Goal: Task Accomplishment & Management: Manage account settings

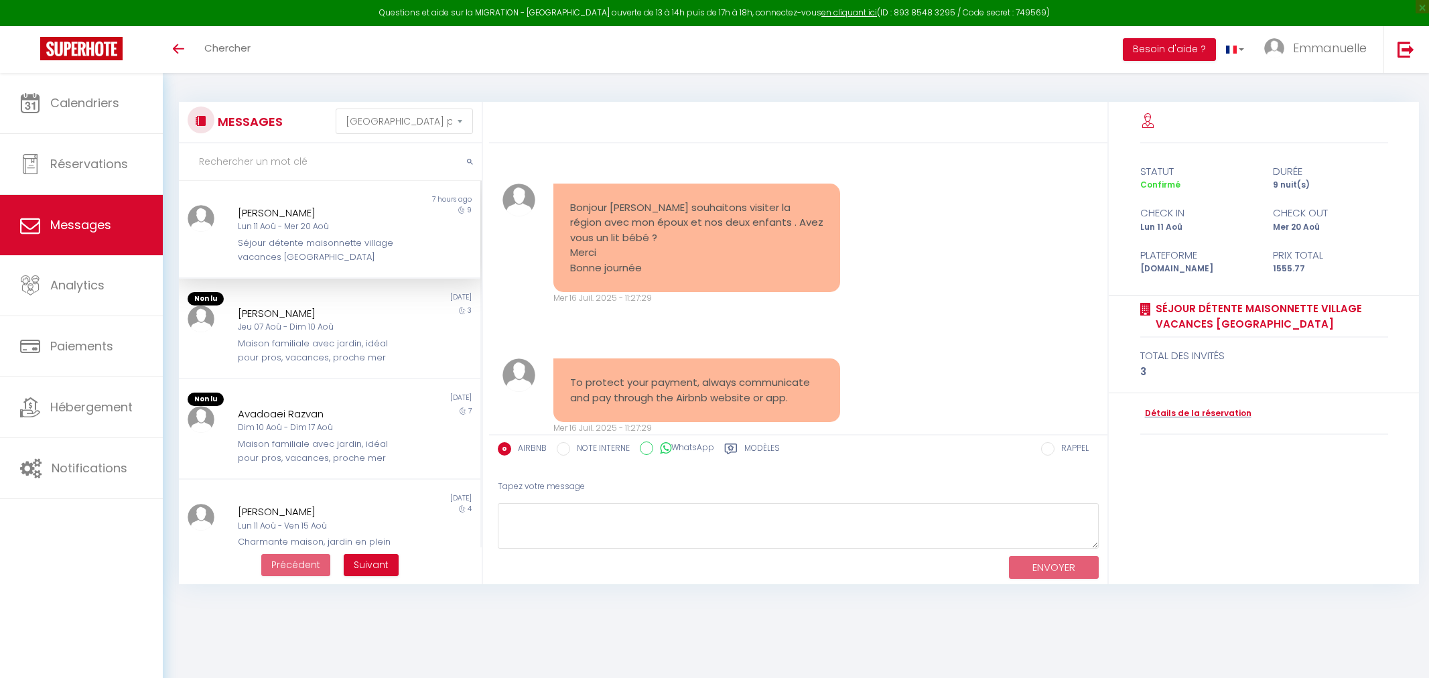
select select "message"
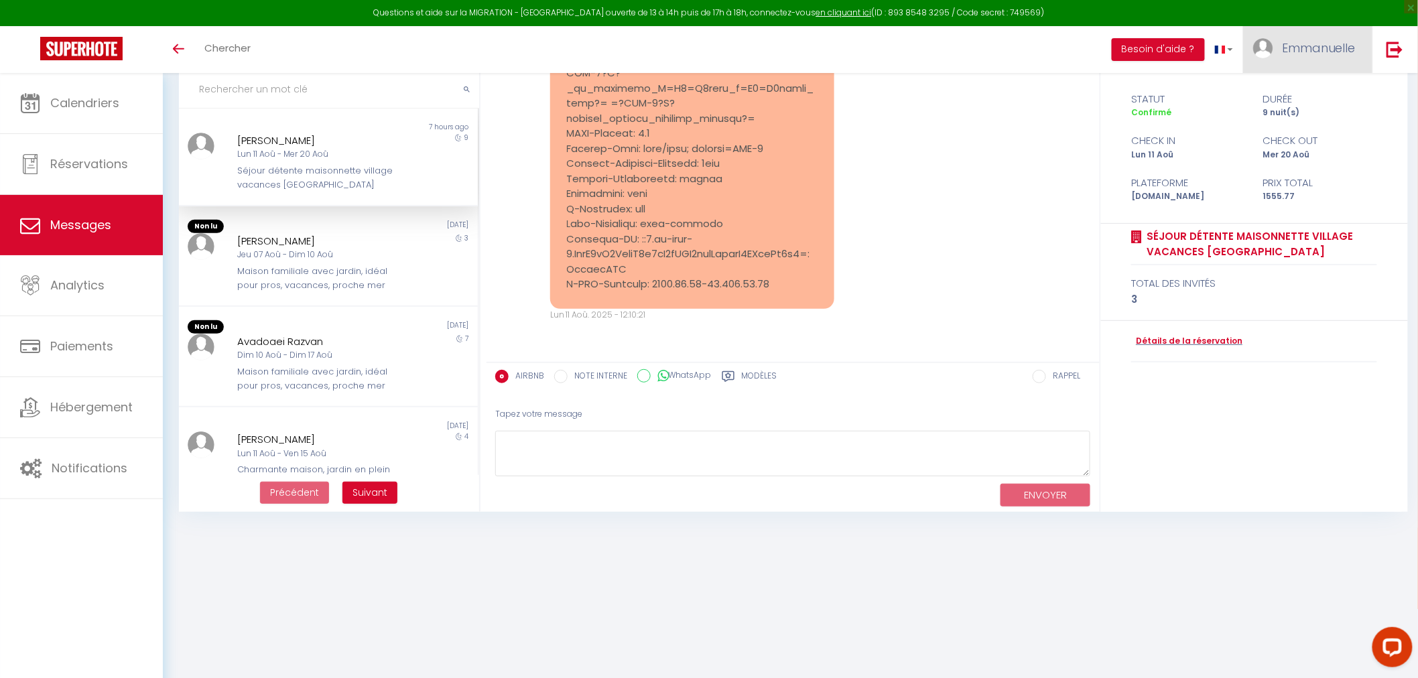
click at [1312, 48] on span "Emmanuelle" at bounding box center [1319, 48] width 74 height 17
click at [1310, 96] on link "Paramètres" at bounding box center [1318, 93] width 99 height 23
select select "fr"
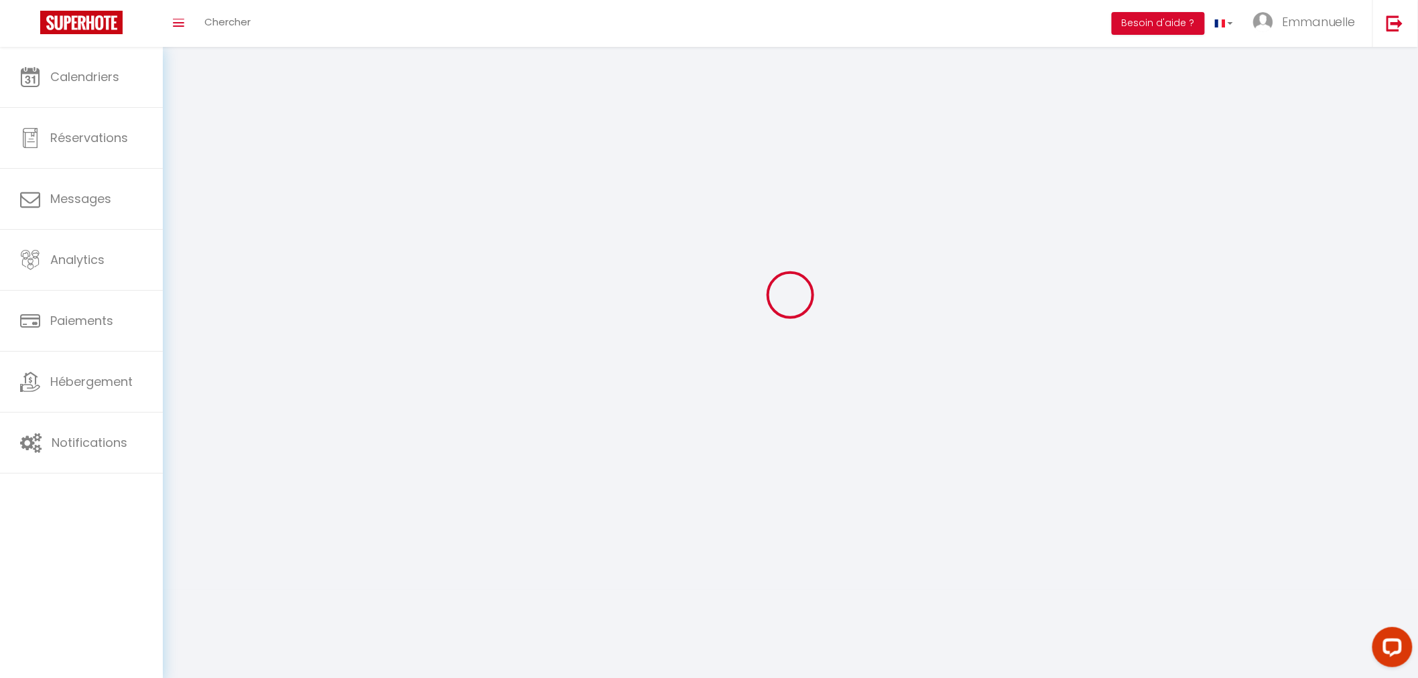
type input "Emmanuelle"
type input "Daudet"
type input "0668446994"
type input "[STREET_ADDRESS]"
type input "56530"
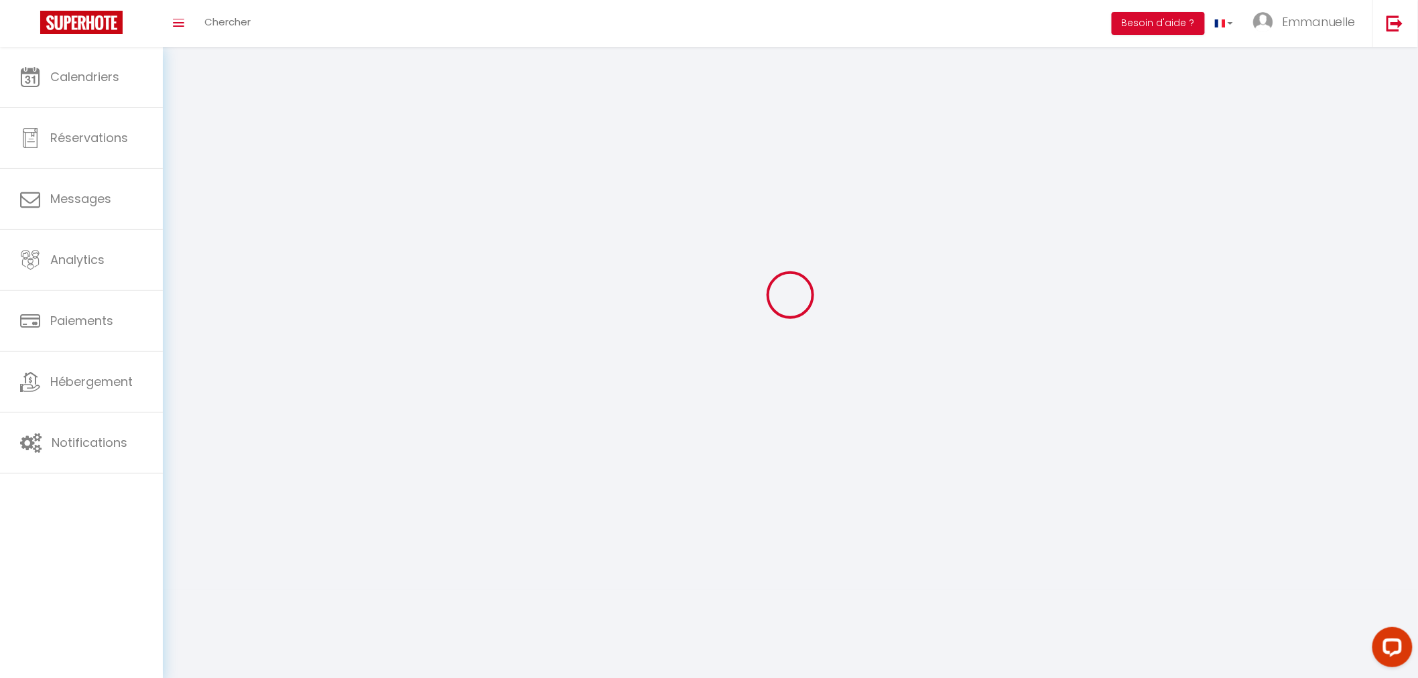
type input "Quéven"
type input "iyvSEalJls00Xl2scbGKnBK41"
type input "xYq1BeVZ4QMwfOh0r1AVzcI0D"
type input "[URL][DOMAIN_NAME]"
type input "iyvSEalJls00Xl2scbGKnBK41"
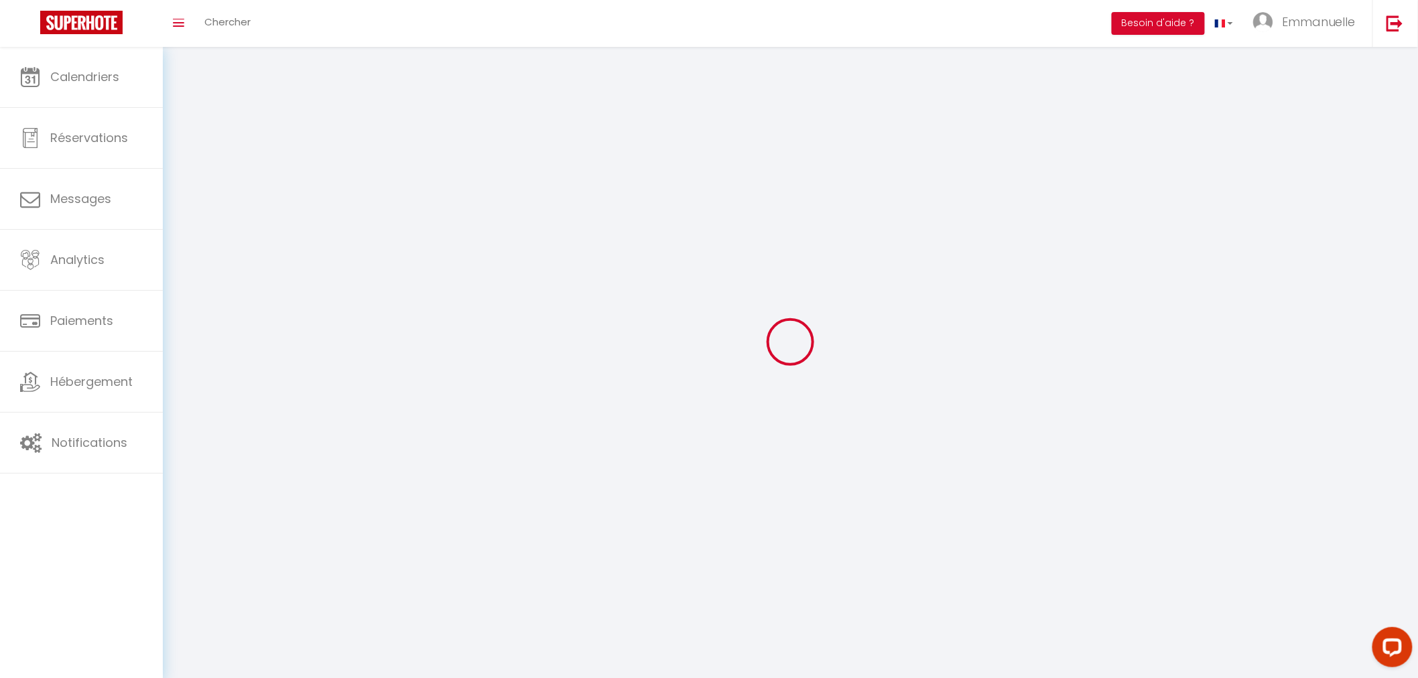
type input "xYq1BeVZ4QMwfOh0r1AVzcI0D"
type input "[URL][DOMAIN_NAME]"
select select "28"
select select "fr"
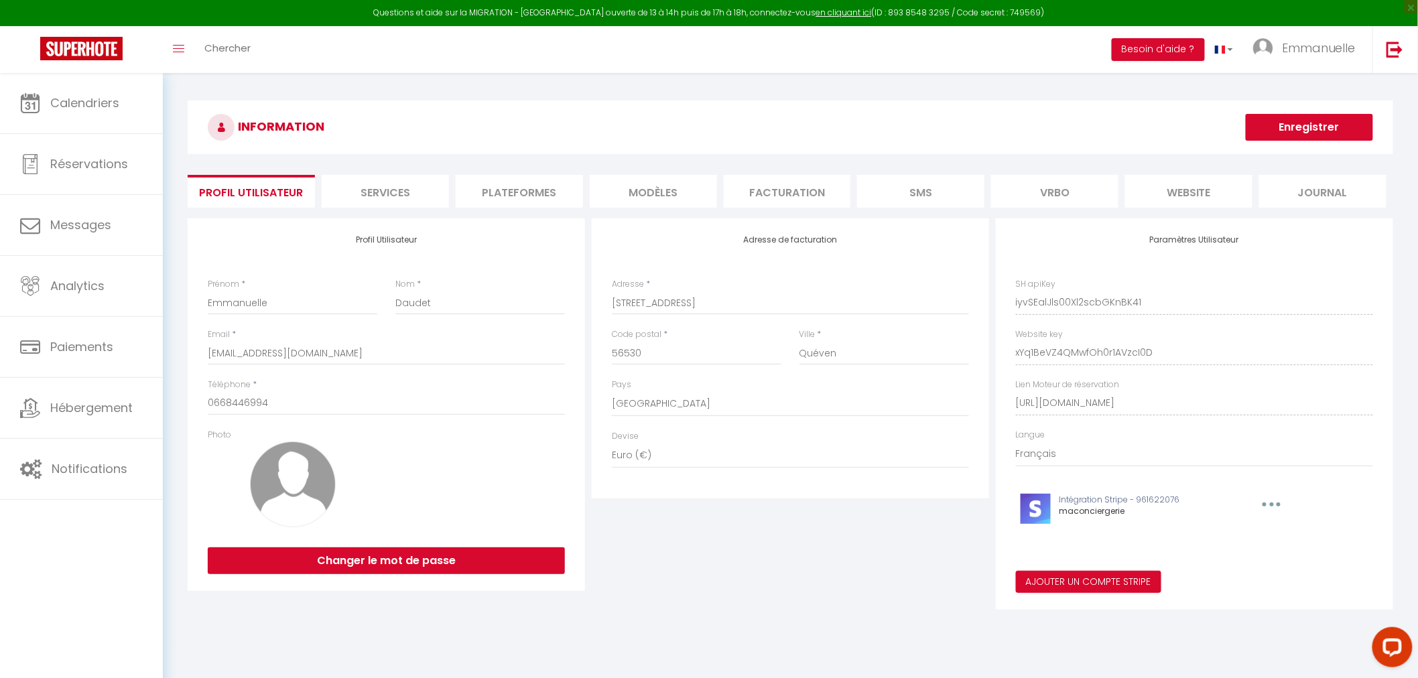
click at [525, 190] on li "Plateformes" at bounding box center [519, 191] width 127 height 33
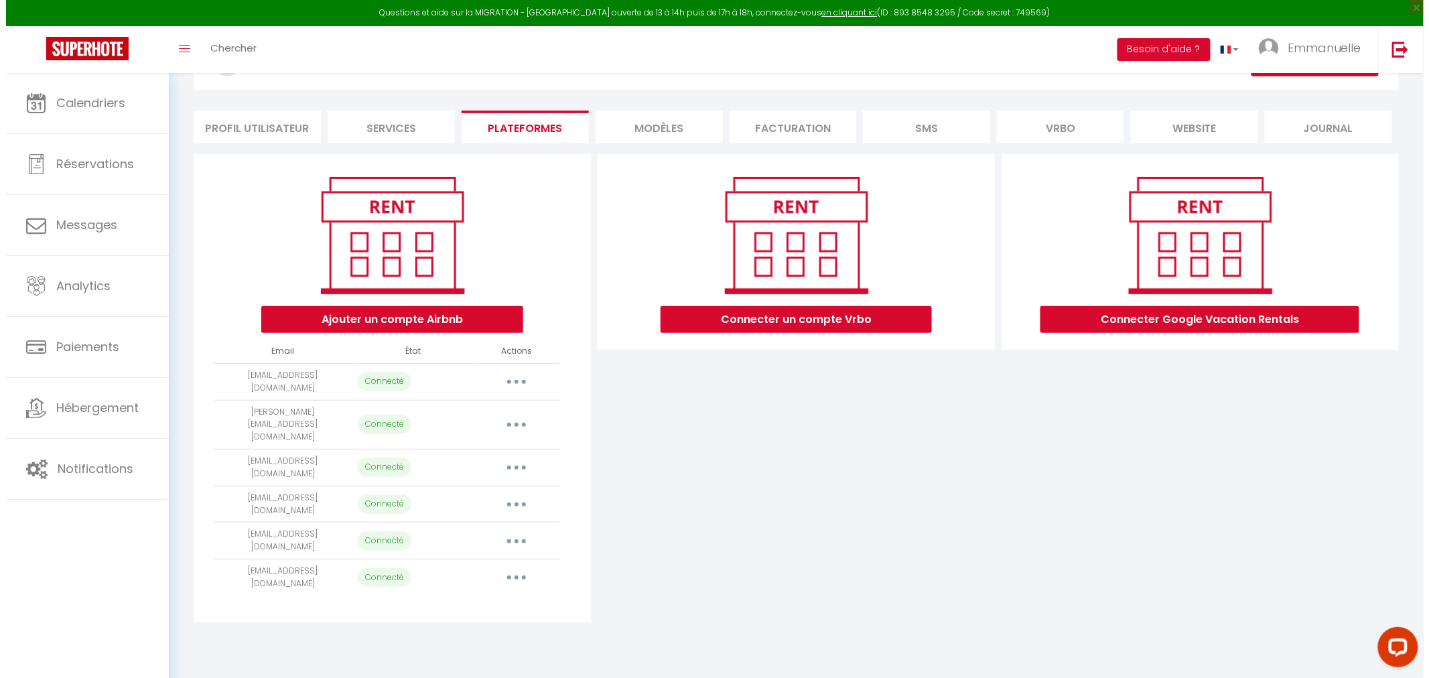
scroll to position [72, 0]
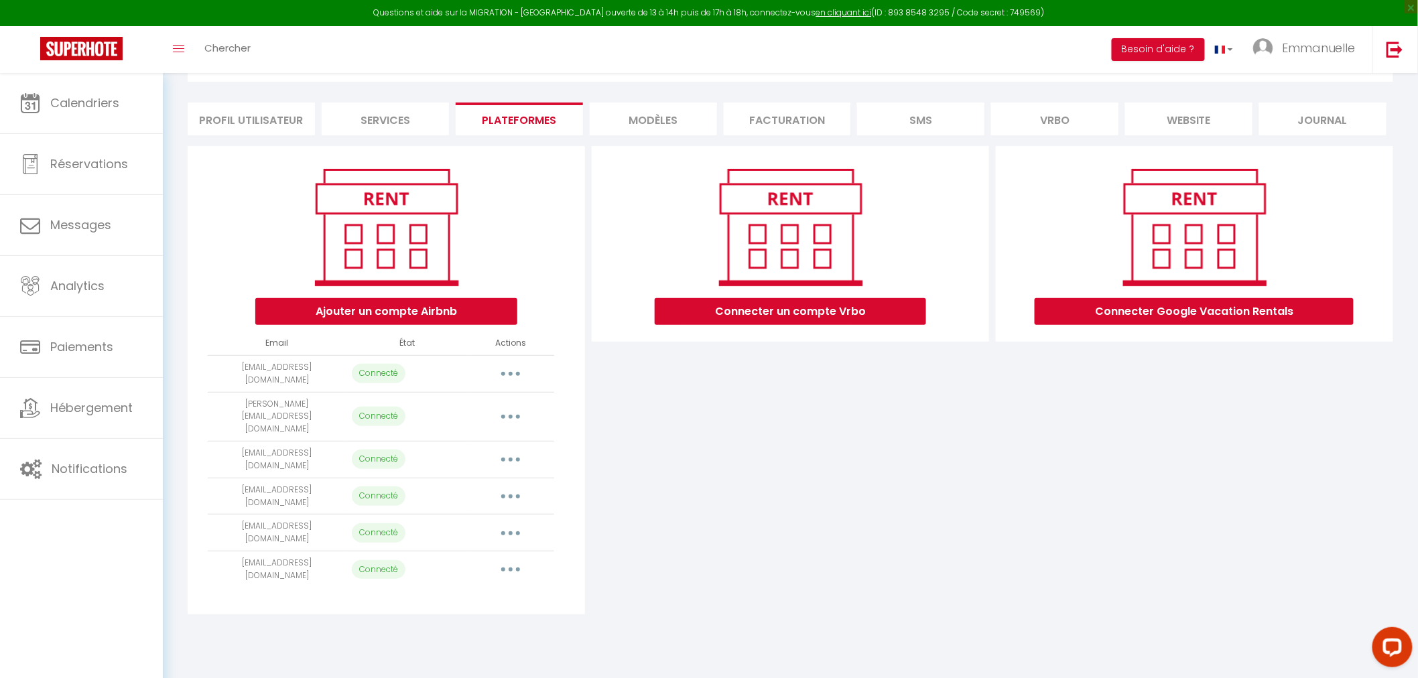
click at [508, 559] on button "button" at bounding box center [511, 569] width 38 height 21
click at [476, 589] on link "Importer les appartements" at bounding box center [451, 600] width 148 height 23
select select "68028"
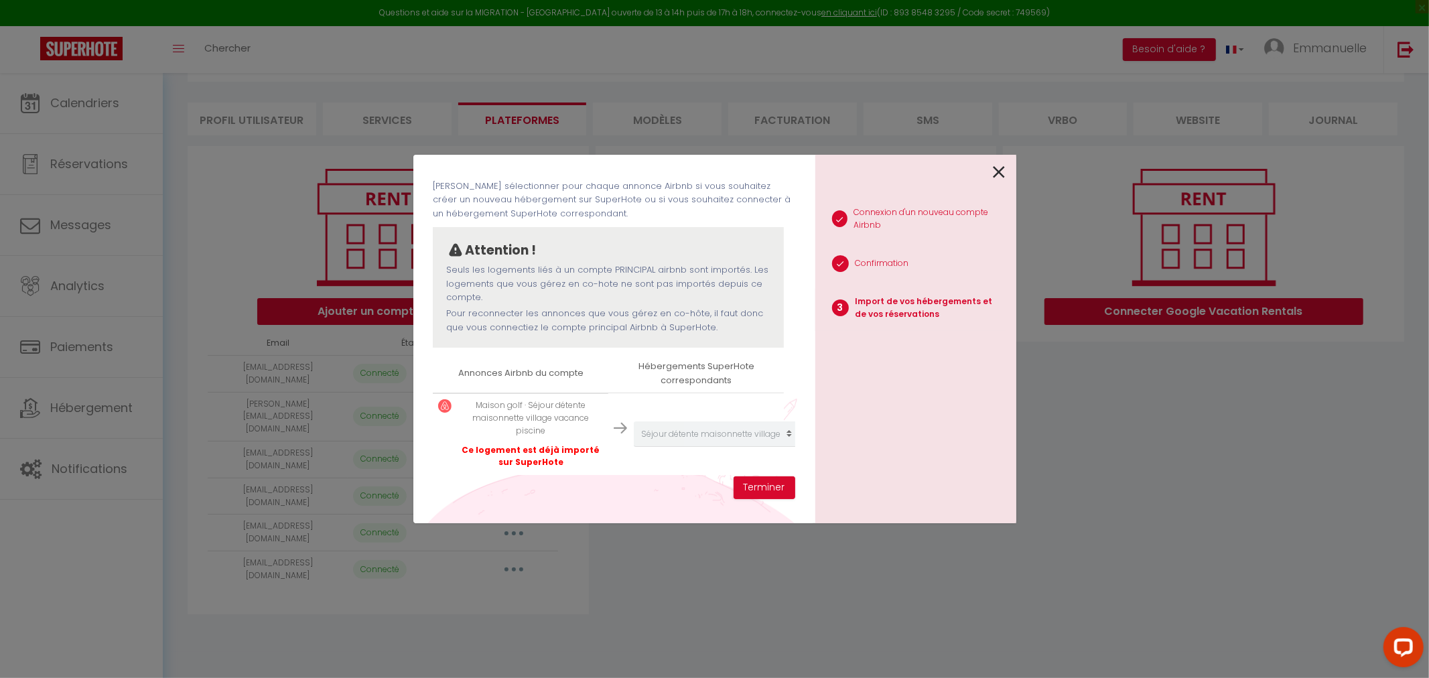
scroll to position [76, 0]
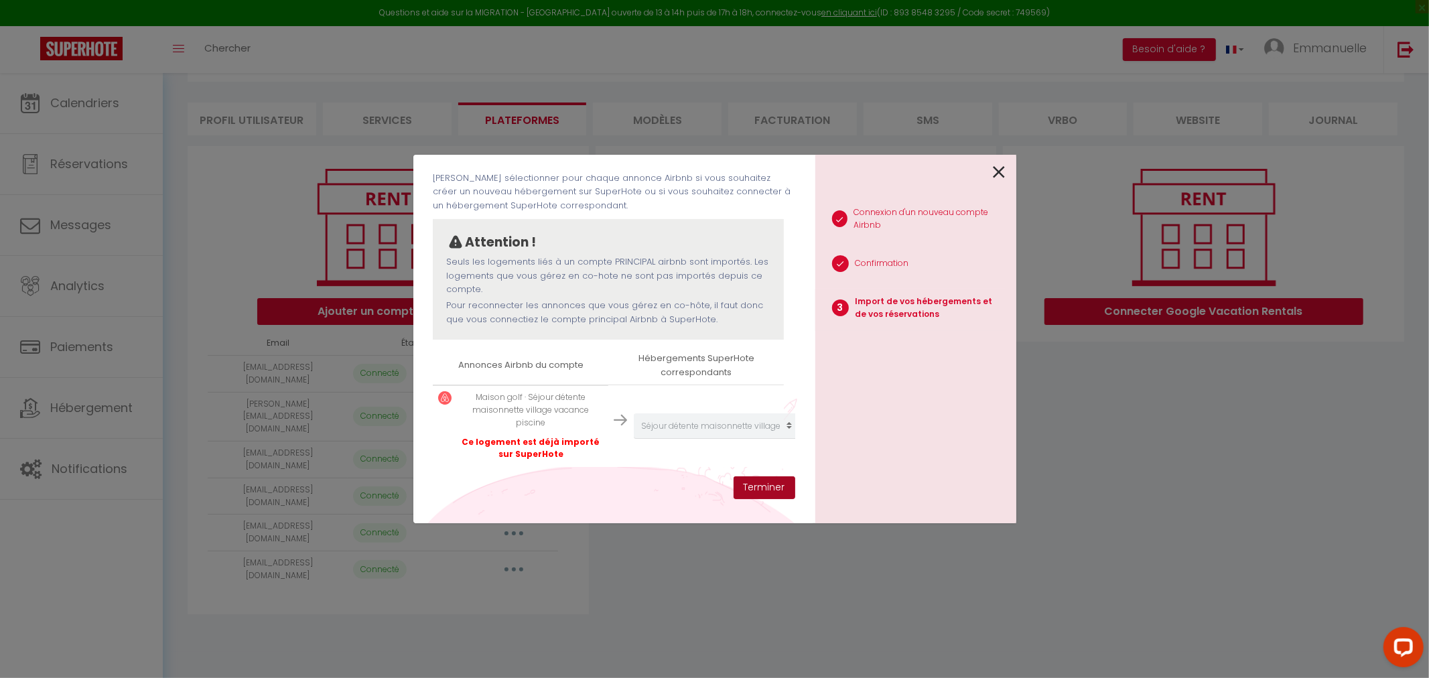
click at [765, 482] on button "Terminer" at bounding box center [765, 487] width 62 height 23
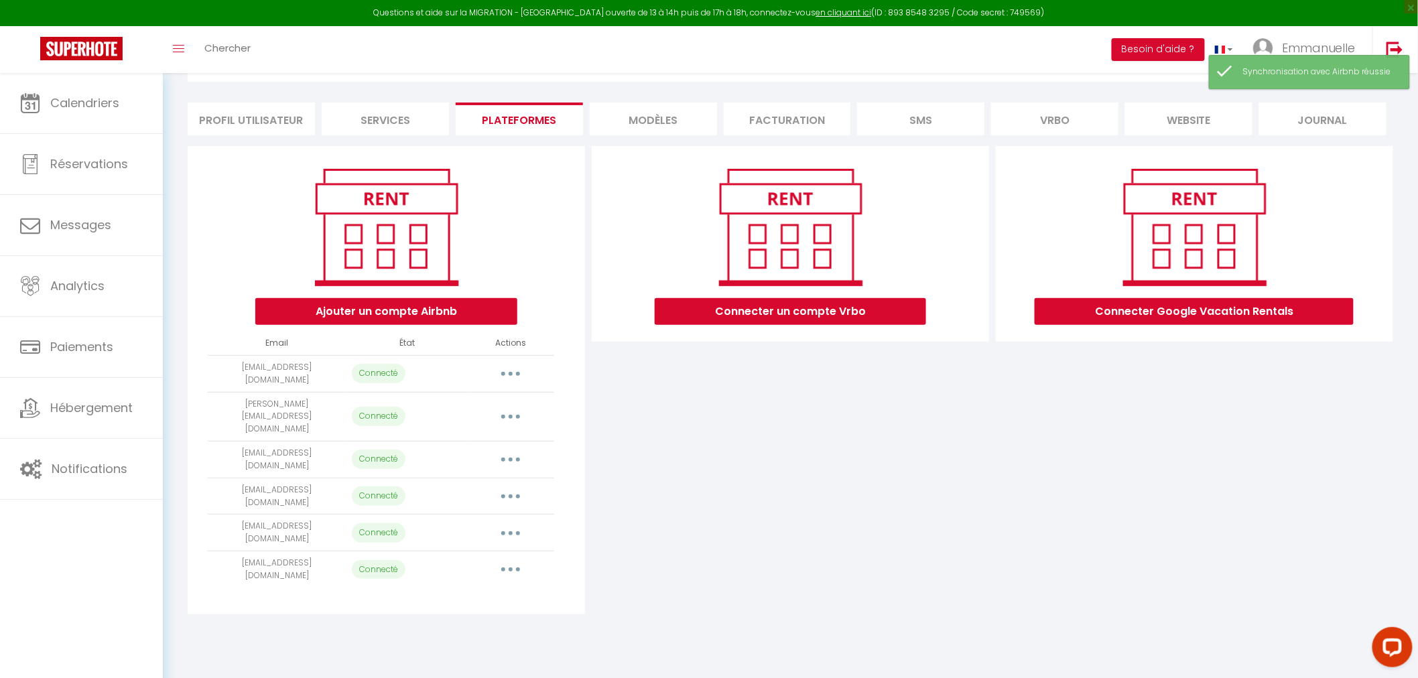
click at [513, 523] on button "button" at bounding box center [511, 533] width 38 height 21
click at [453, 552] on link "Importer les appartements" at bounding box center [451, 563] width 148 height 23
select select "68032"
select select "68033"
select select "68034"
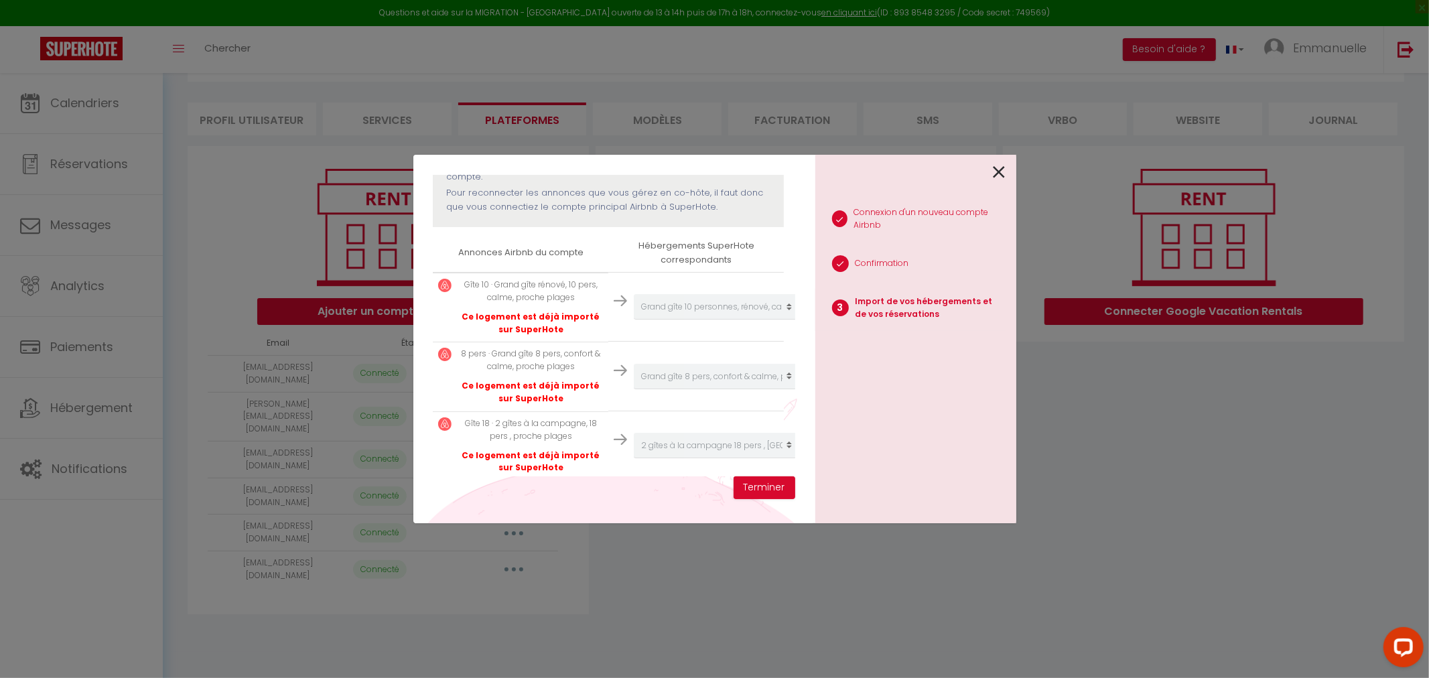
scroll to position [203, 0]
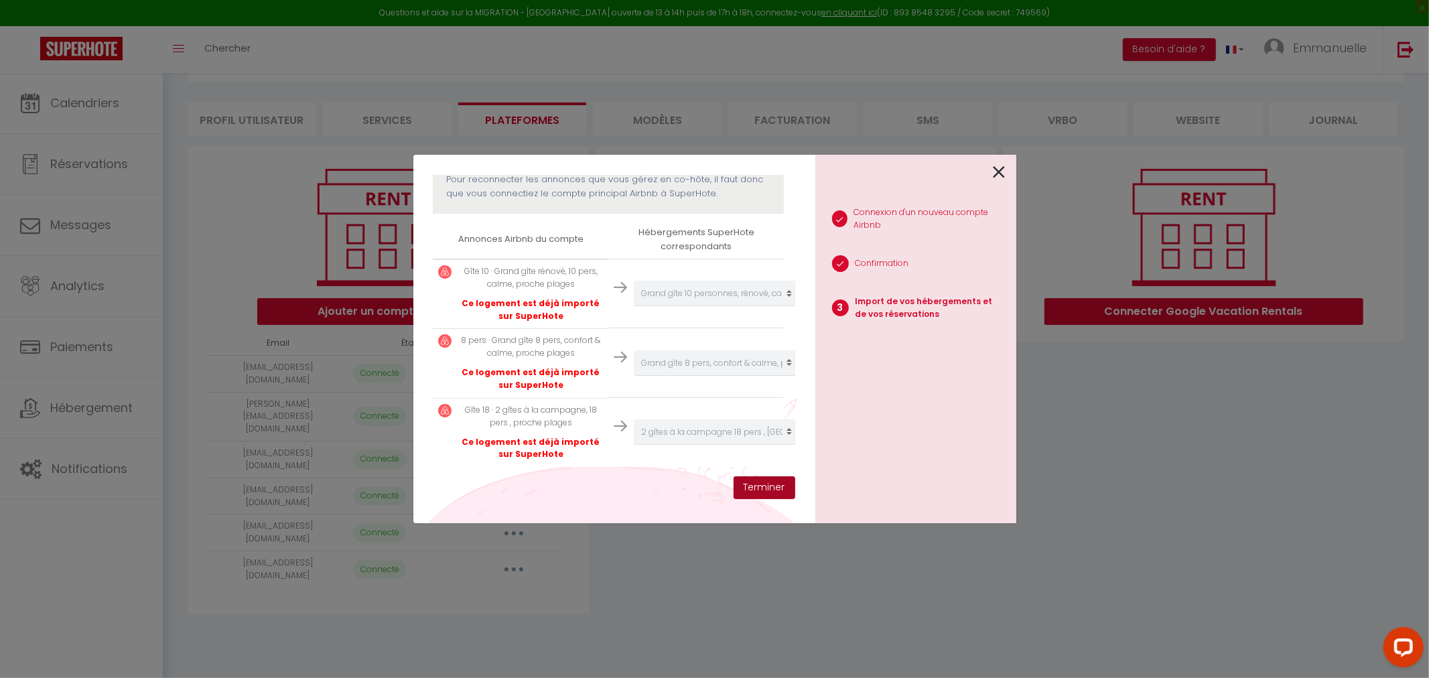
click at [751, 490] on button "Terminer" at bounding box center [765, 487] width 62 height 23
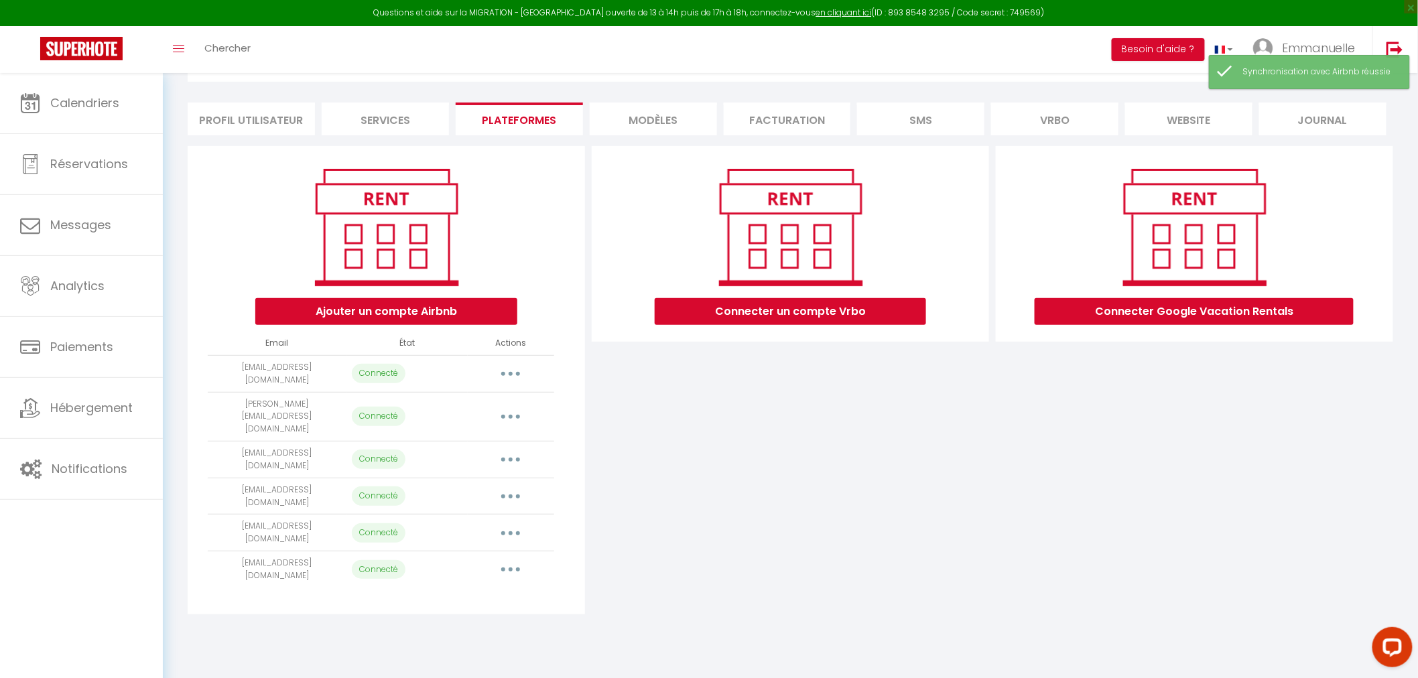
click at [506, 486] on button "button" at bounding box center [511, 496] width 38 height 21
click at [472, 515] on link "Importer les appartements" at bounding box center [451, 526] width 148 height 23
select select "68027"
select select "68030"
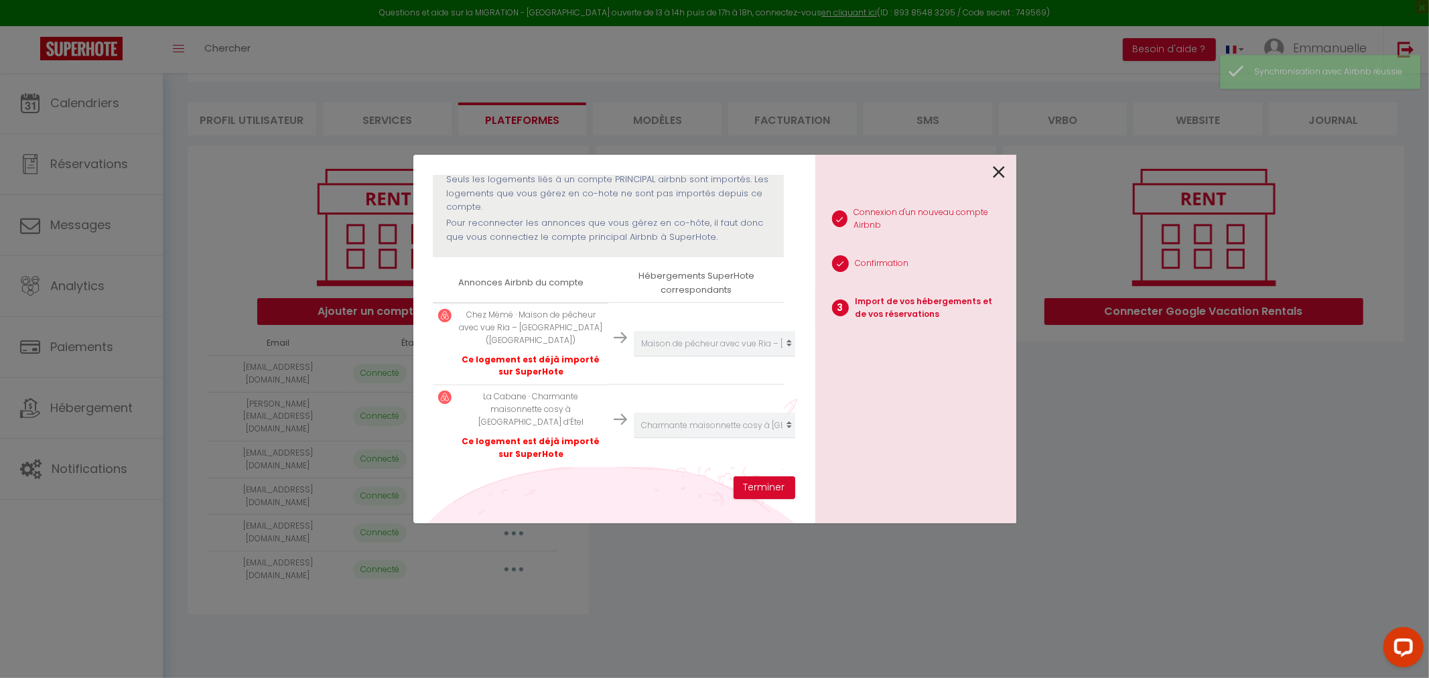
scroll to position [145, 0]
click at [748, 484] on button "Terminer" at bounding box center [765, 487] width 62 height 23
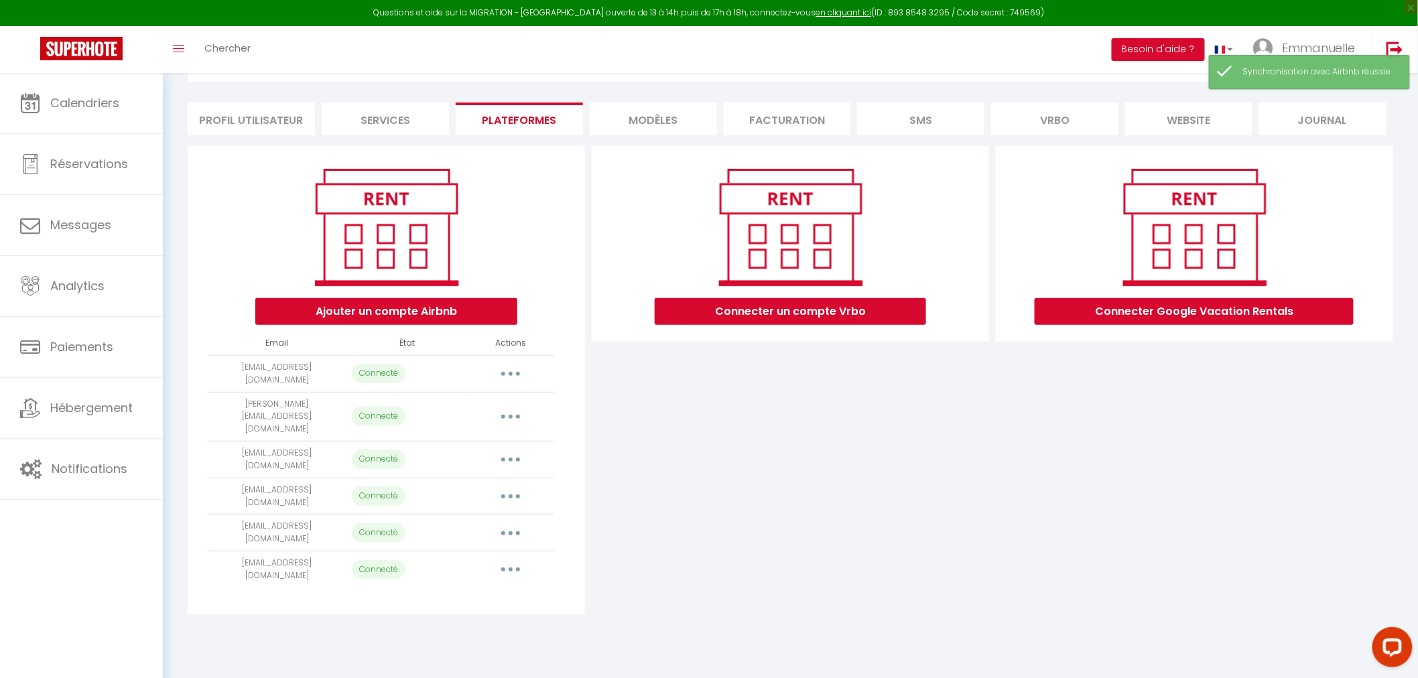
click at [507, 449] on button "button" at bounding box center [511, 459] width 38 height 21
click at [461, 479] on link "Importer les appartements" at bounding box center [451, 490] width 148 height 23
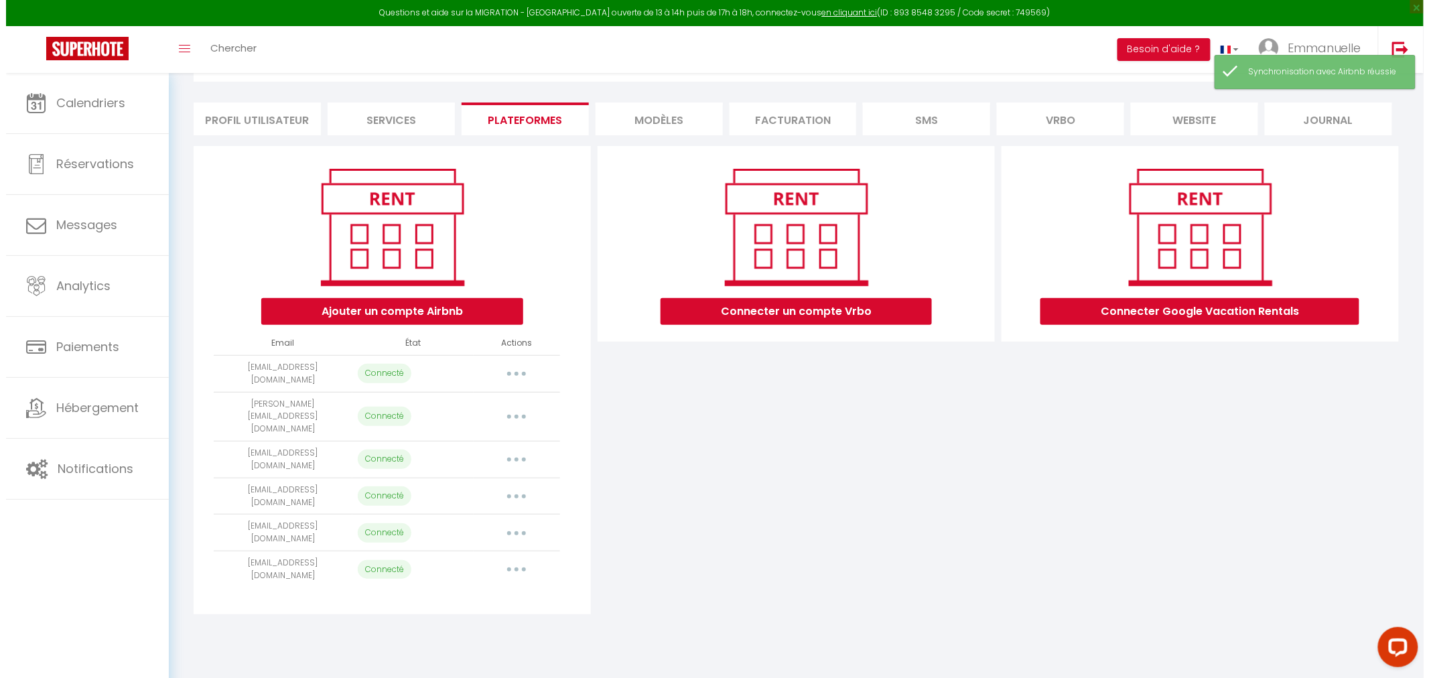
scroll to position [133, 0]
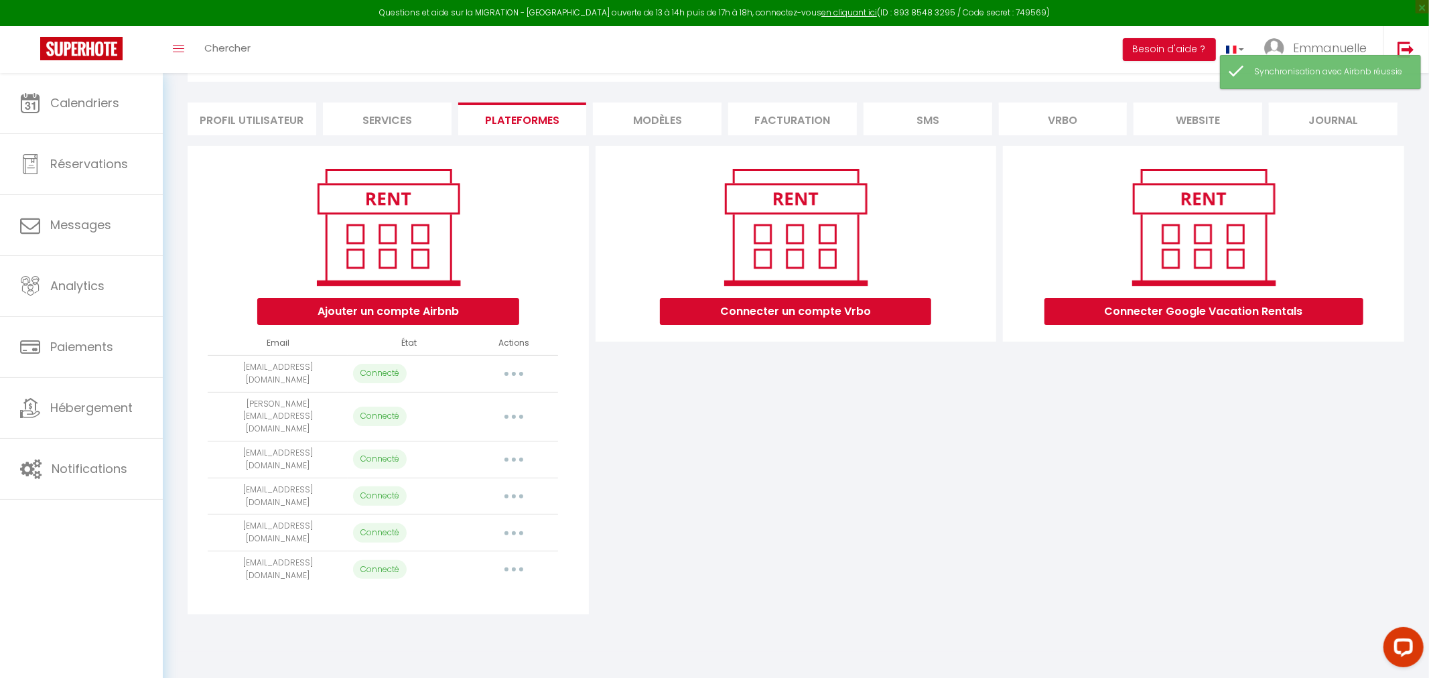
select select "72523"
select select "68029"
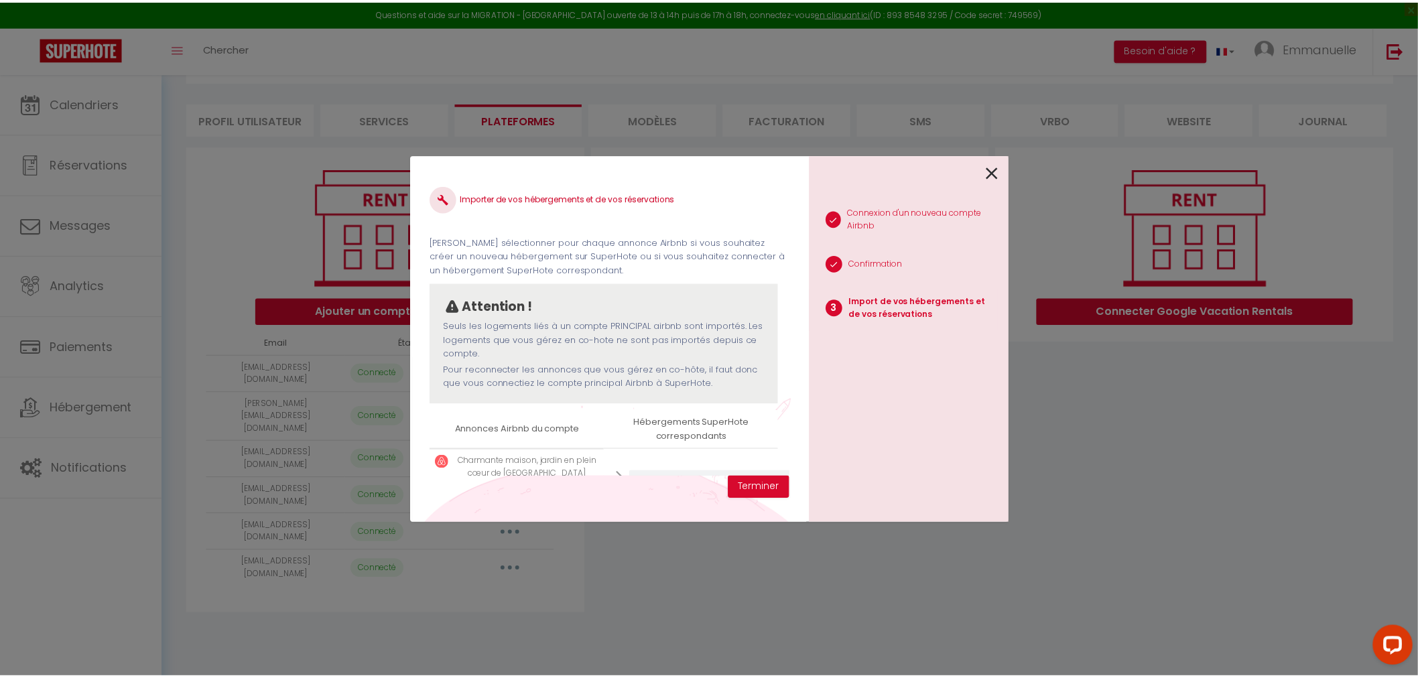
scroll to position [0, 0]
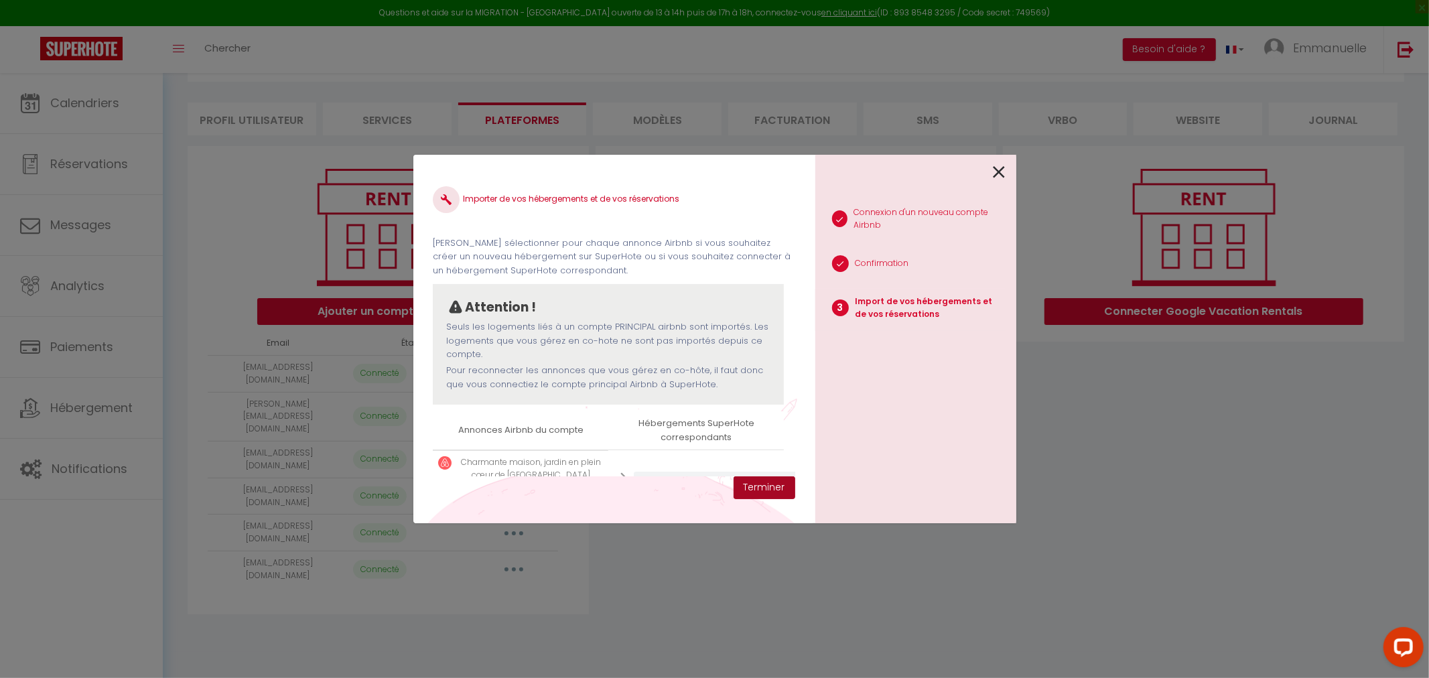
click at [754, 487] on button "Terminer" at bounding box center [765, 487] width 62 height 23
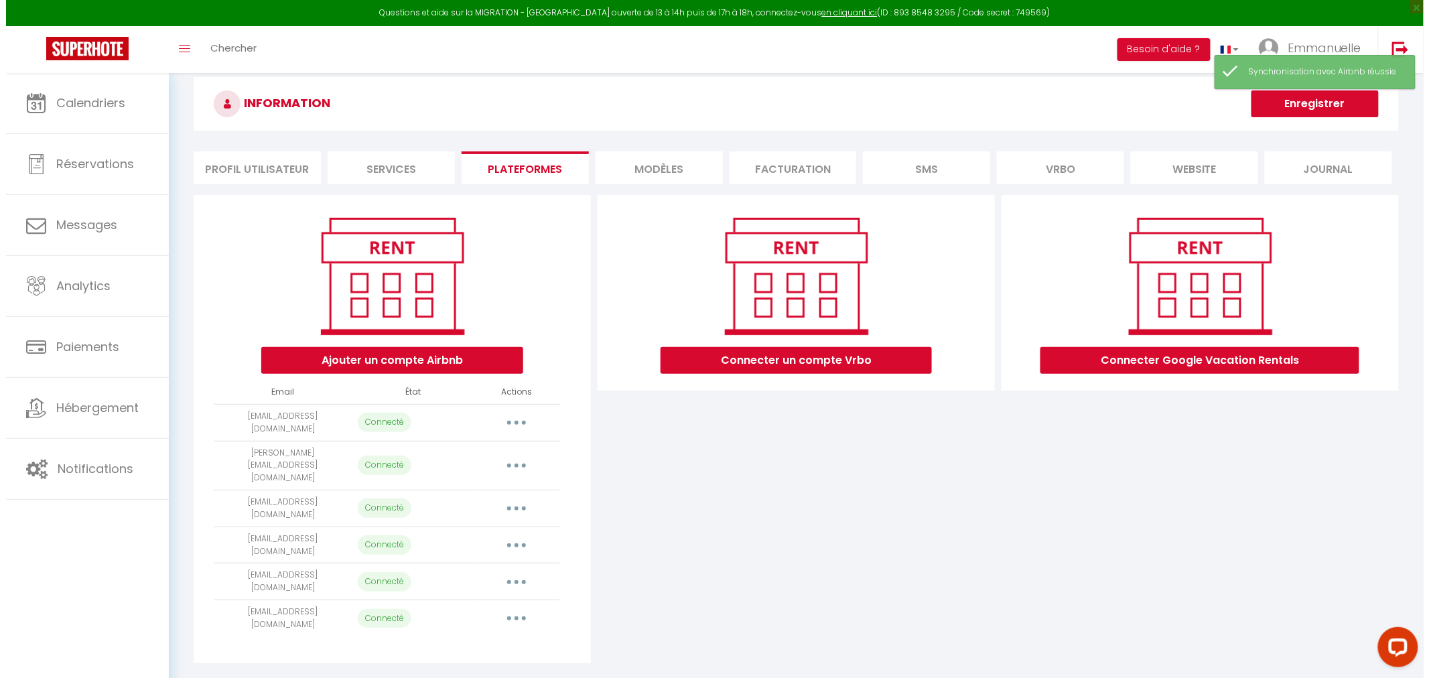
scroll to position [72, 0]
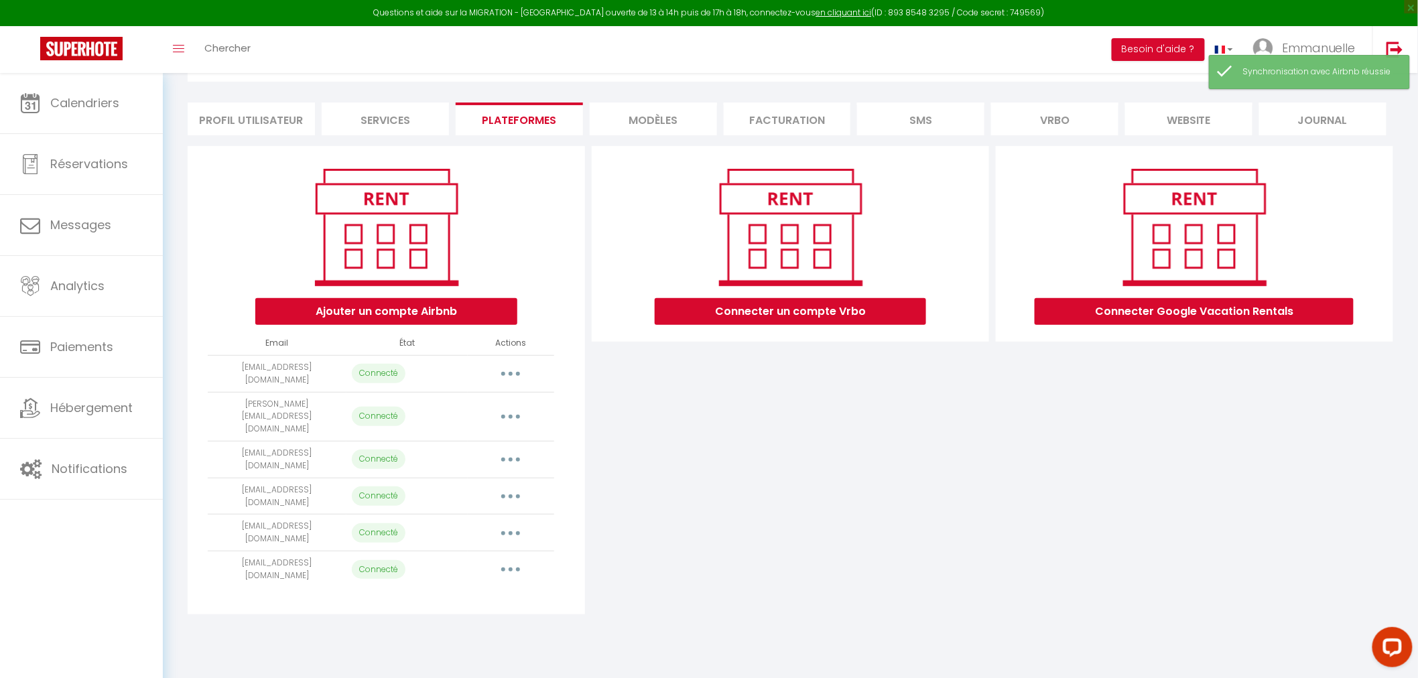
click at [510, 375] on button "button" at bounding box center [511, 373] width 38 height 21
click at [668, 405] on div "Connecter un compte Vrbo" at bounding box center [790, 380] width 404 height 468
click at [508, 367] on button "button" at bounding box center [511, 373] width 38 height 21
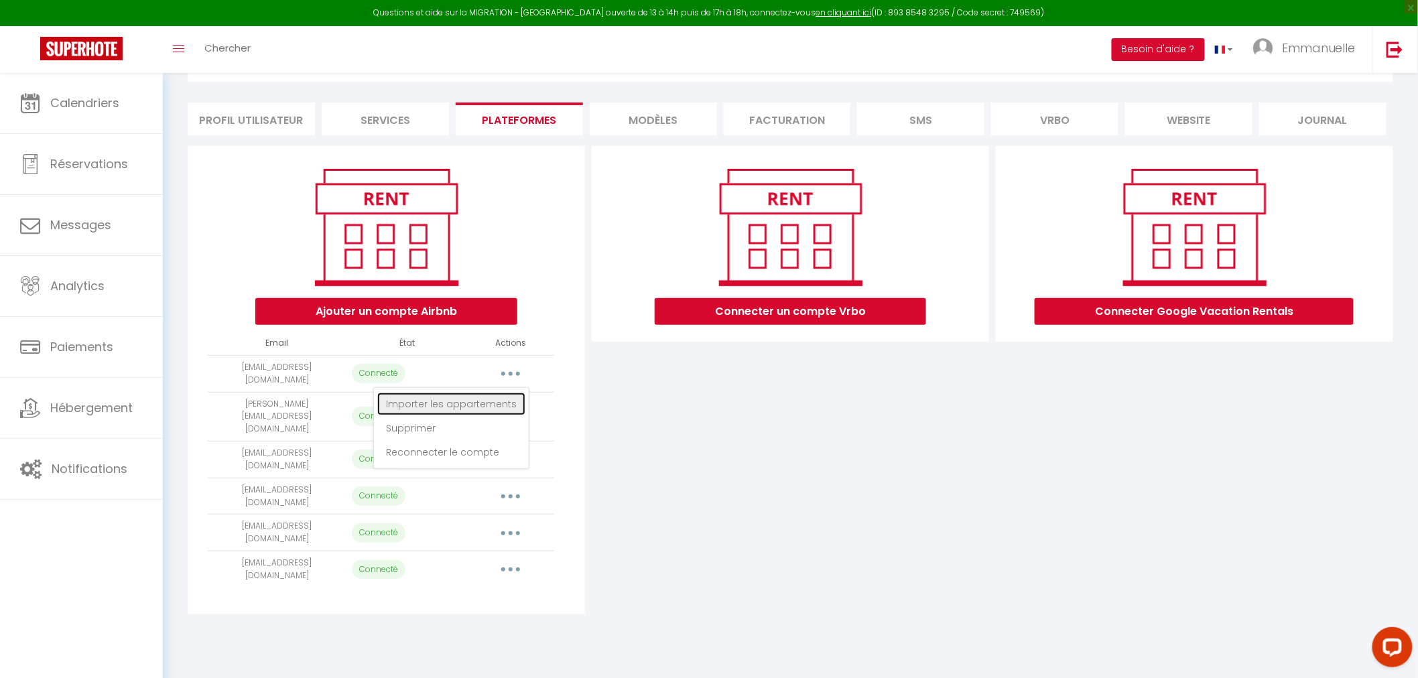
click at [438, 401] on link "Importer les appartements" at bounding box center [451, 404] width 148 height 23
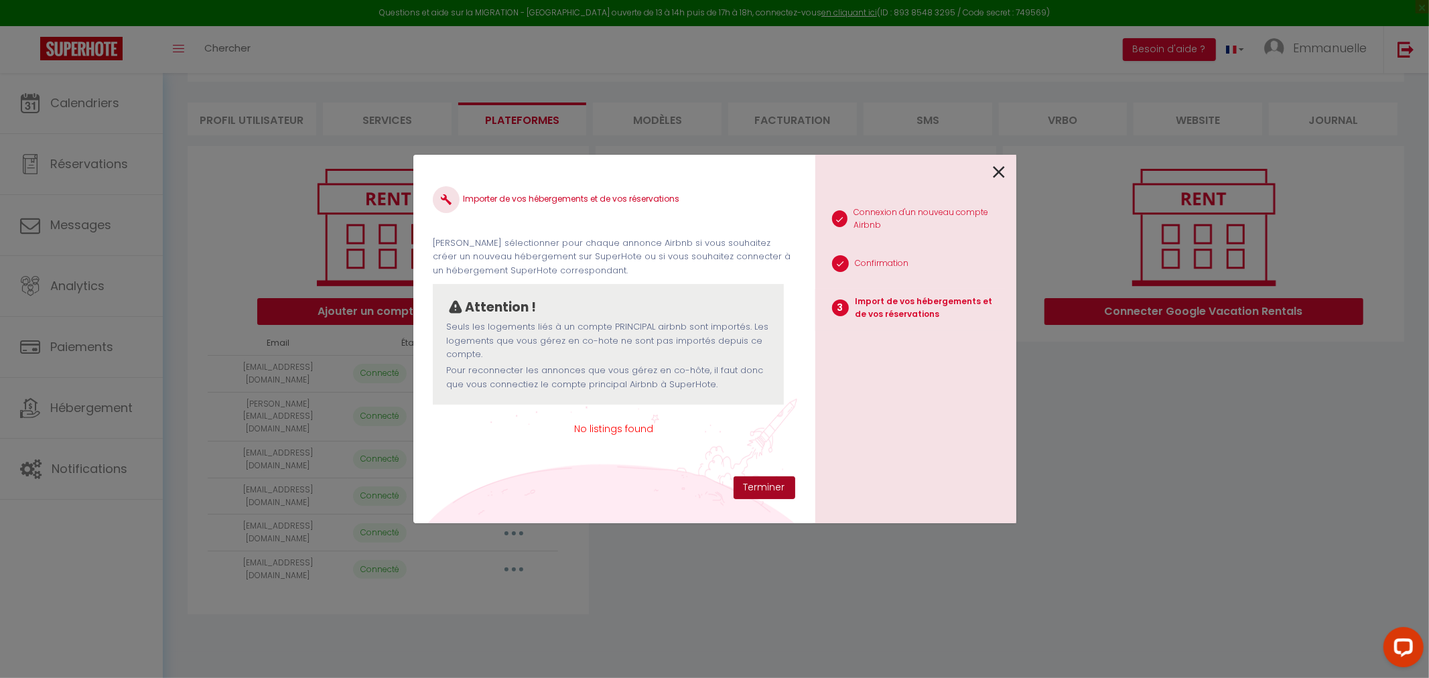
click at [755, 489] on button "Terminer" at bounding box center [765, 487] width 62 height 23
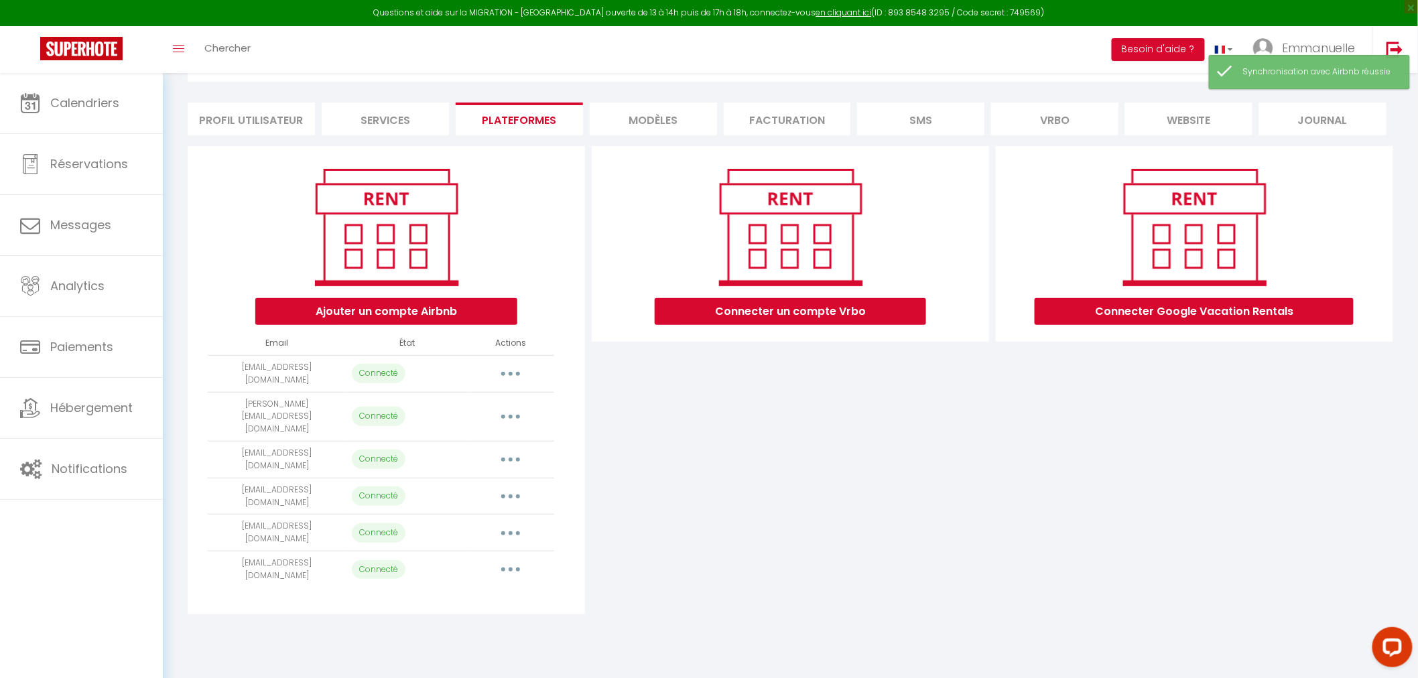
click at [509, 415] on icon "button" at bounding box center [511, 417] width 4 height 4
click at [438, 436] on link "Importer les appartements" at bounding box center [451, 447] width 148 height 23
select select "68022"
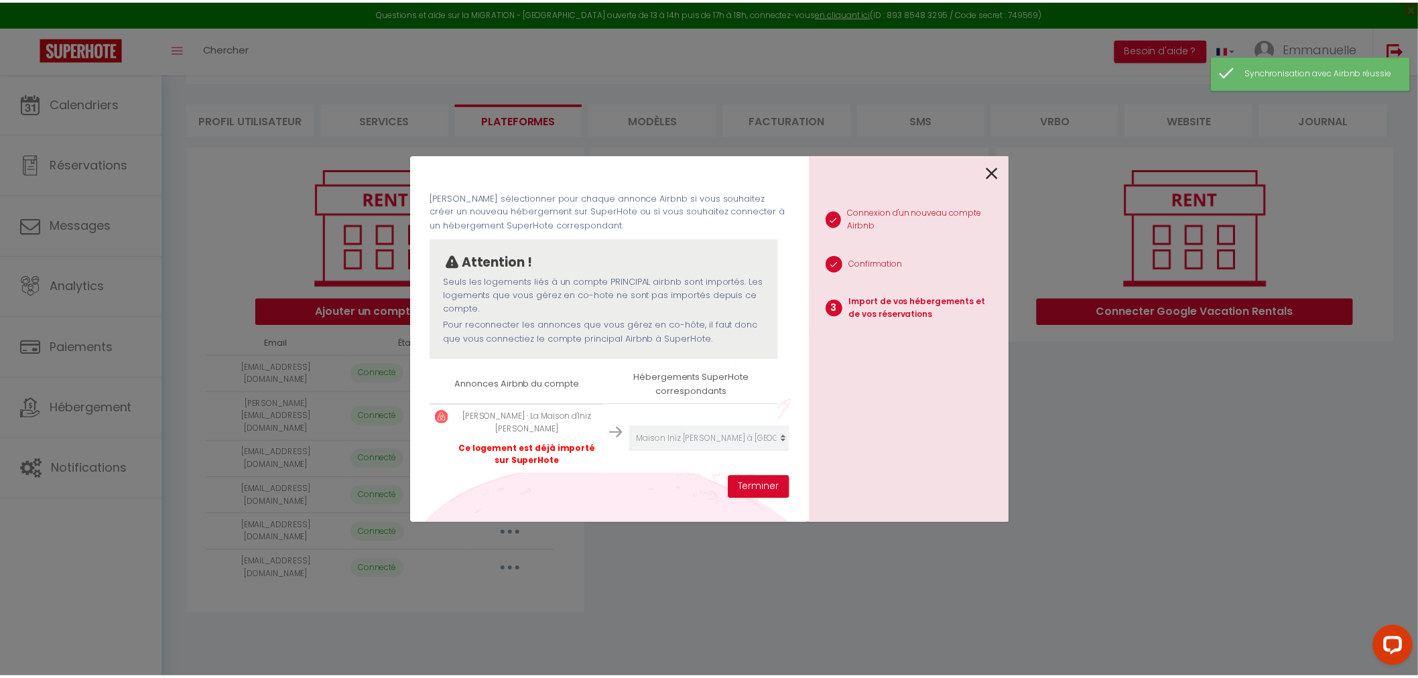
scroll to position [51, 0]
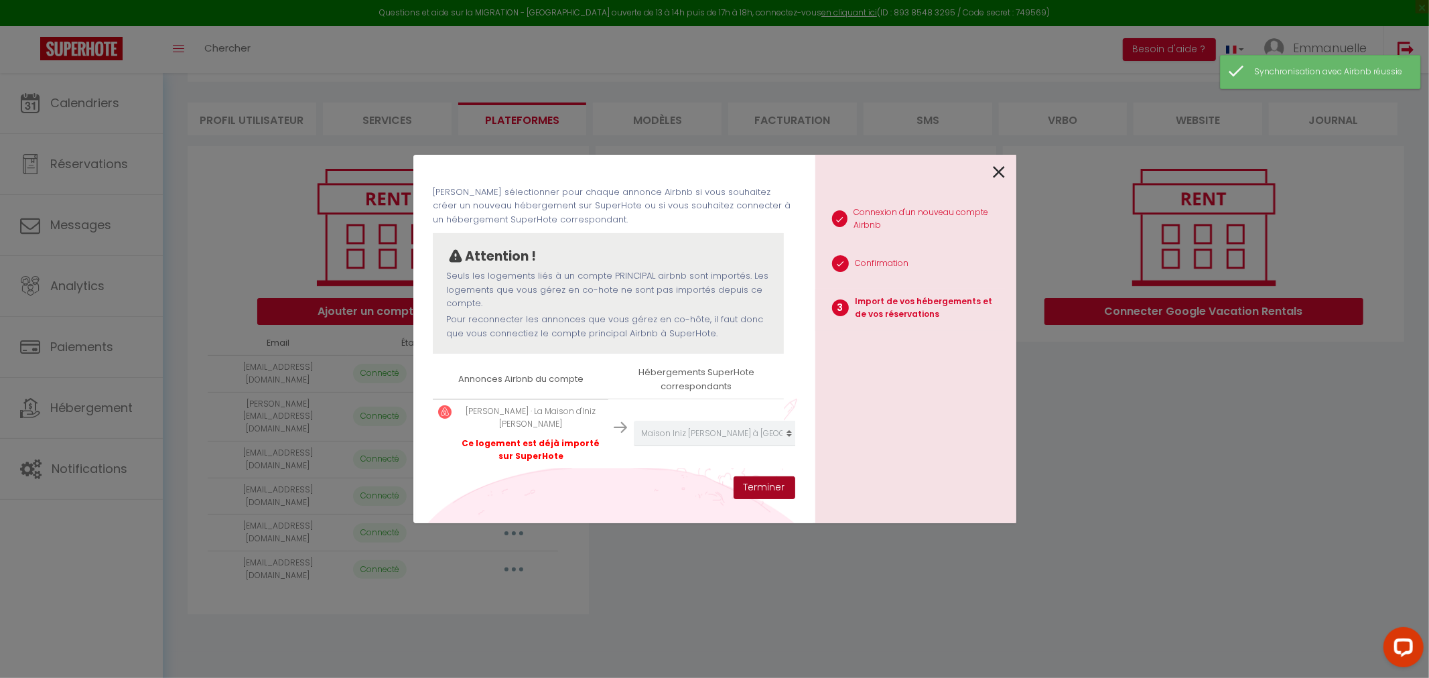
click at [773, 486] on button "Terminer" at bounding box center [765, 487] width 62 height 23
